Goal: Check status: Check status

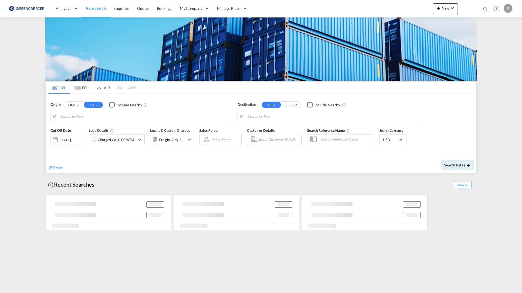
type input "SE-11136, Stockholm, Stockholm"
type input "Callao, PECLL"
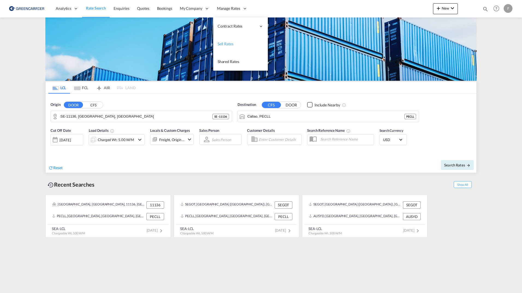
click at [245, 45] on link "Sell Rates" at bounding box center [240, 44] width 55 height 18
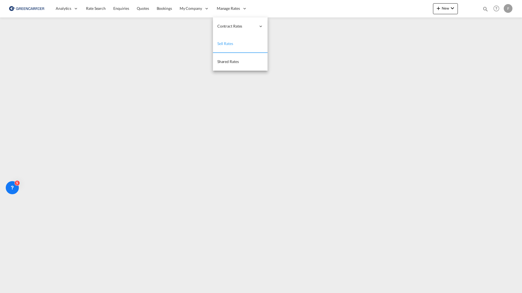
click at [245, 45] on link "Sell Rates" at bounding box center [240, 44] width 55 height 18
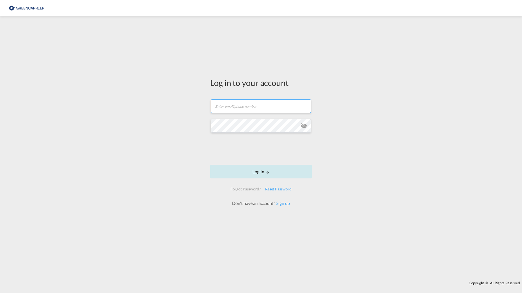
type input "[PERSON_NAME][EMAIL_ADDRESS][DOMAIN_NAME]"
click at [233, 176] on button "Log In" at bounding box center [261, 172] width 102 height 14
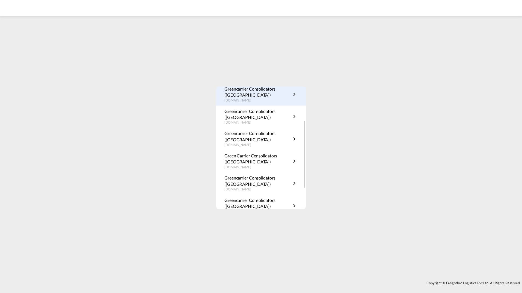
scroll to position [99, 0]
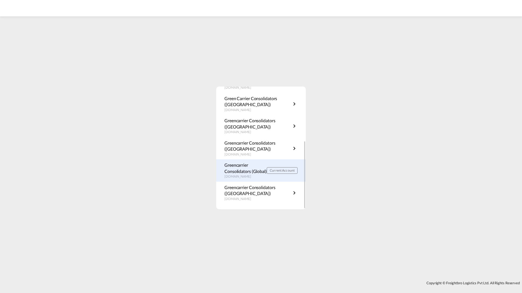
click at [255, 175] on p "[DOMAIN_NAME]" at bounding box center [246, 177] width 42 height 5
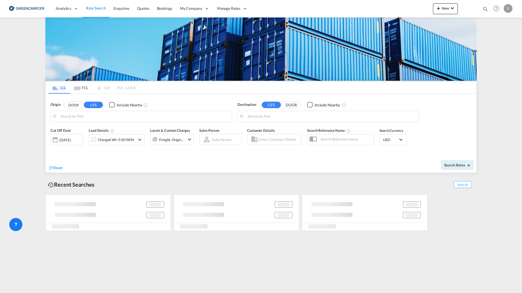
type input "DK-2700, Broenshoej, Husum, Vanloese"
type input "Singapore, SGSIN"
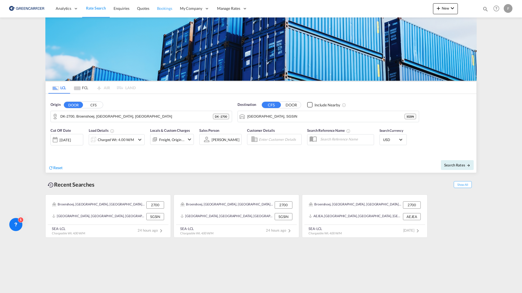
click at [167, 7] on span "Bookings" at bounding box center [164, 8] width 15 height 5
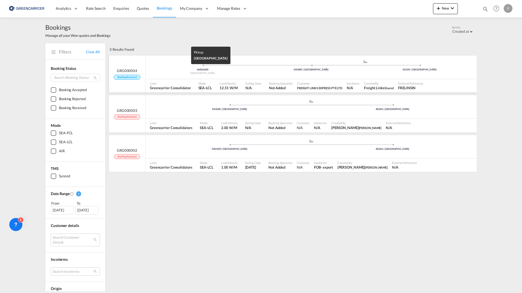
click at [168, 74] on div "Denmark" at bounding box center [202, 74] width 109 height 4
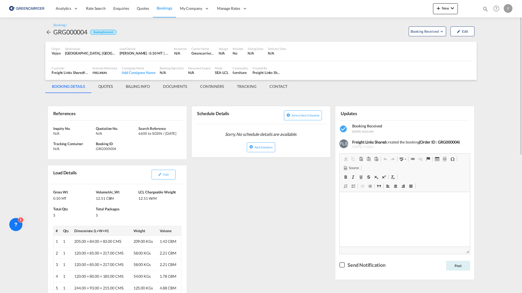
click at [242, 86] on md-tab-item "TRACKING" at bounding box center [247, 86] width 33 height 13
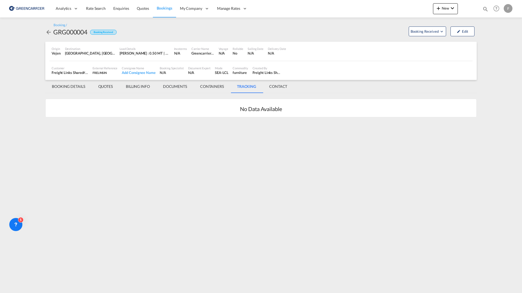
click at [220, 87] on md-tab-item "CONTAINERS" at bounding box center [212, 86] width 37 height 13
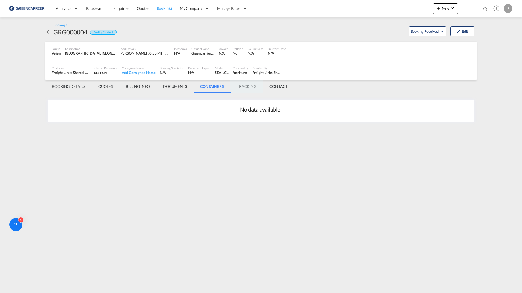
click at [245, 90] on md-tab-item "TRACKING" at bounding box center [247, 86] width 33 height 13
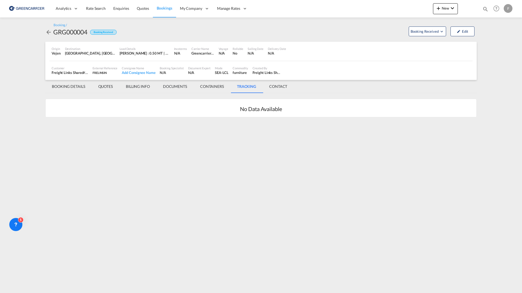
click at [178, 87] on md-tab-item "DOCUMENTS" at bounding box center [175, 86] width 37 height 13
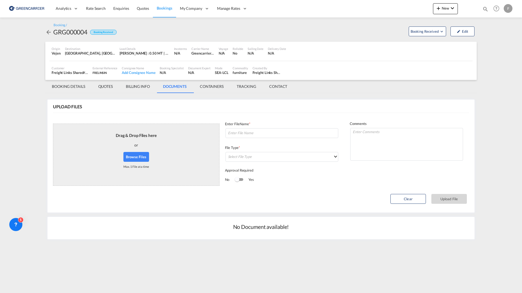
click at [215, 86] on md-tab-item "CONTAINERS" at bounding box center [211, 86] width 37 height 13
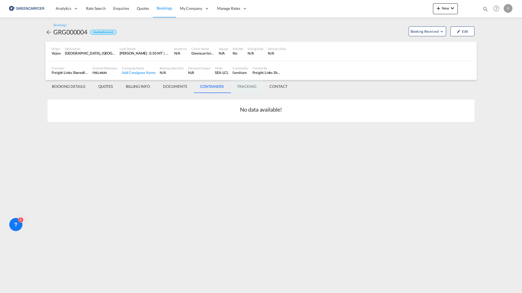
click at [244, 86] on md-tab-item "TRACKING" at bounding box center [247, 86] width 33 height 13
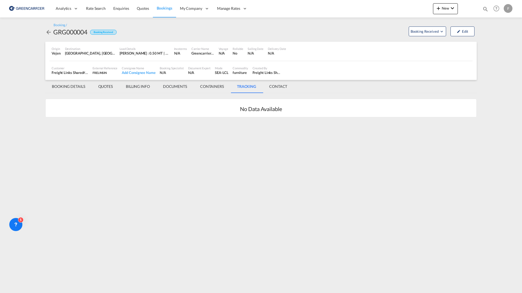
click at [47, 34] on md-icon "icon-arrow-left" at bounding box center [48, 32] width 7 height 7
